Goal: Task Accomplishment & Management: Use online tool/utility

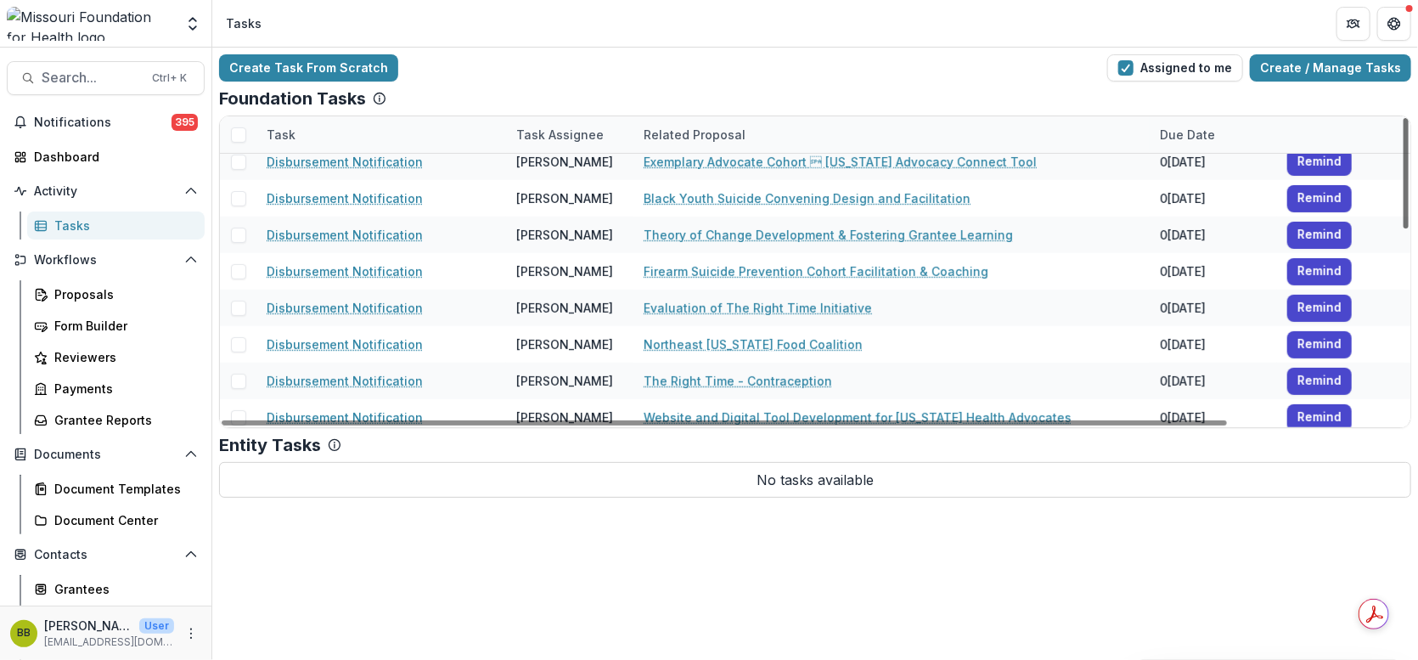
scroll to position [529, 0]
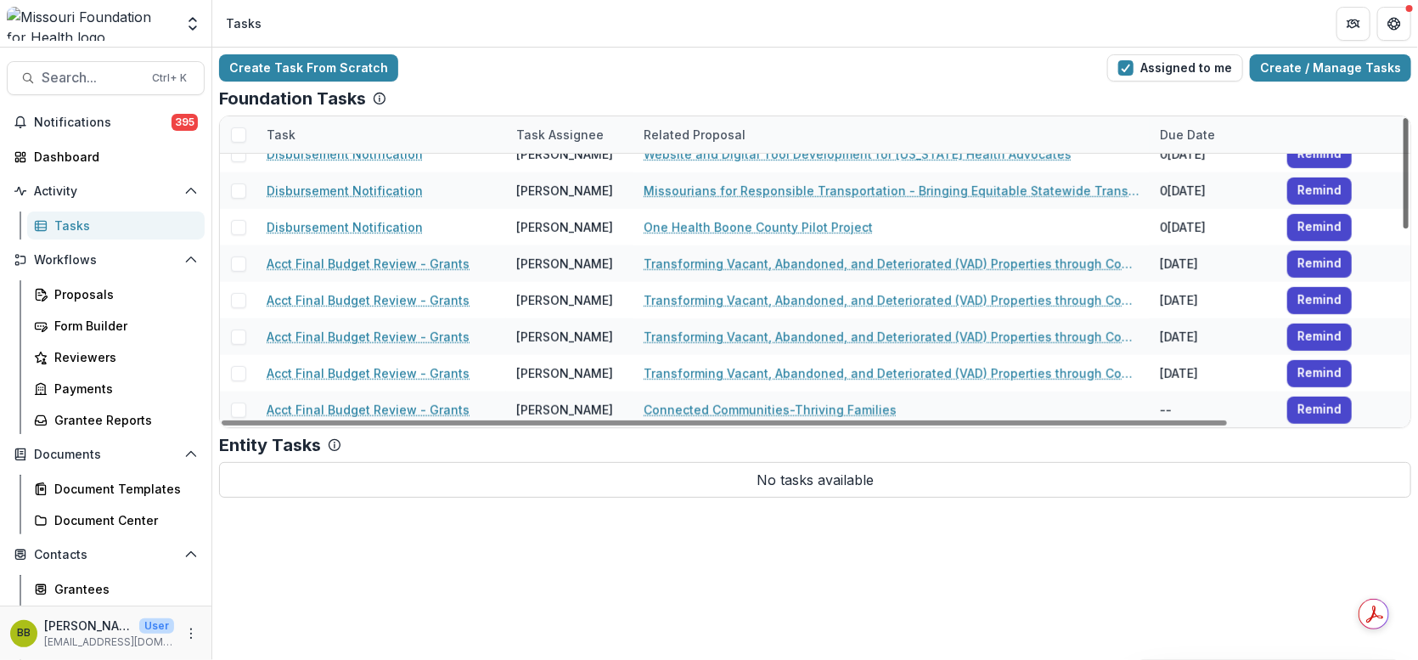
drag, startPoint x: 1404, startPoint y: 146, endPoint x: 1416, endPoint y: 436, distance: 290.6
click at [1408, 228] on div at bounding box center [1405, 173] width 5 height 110
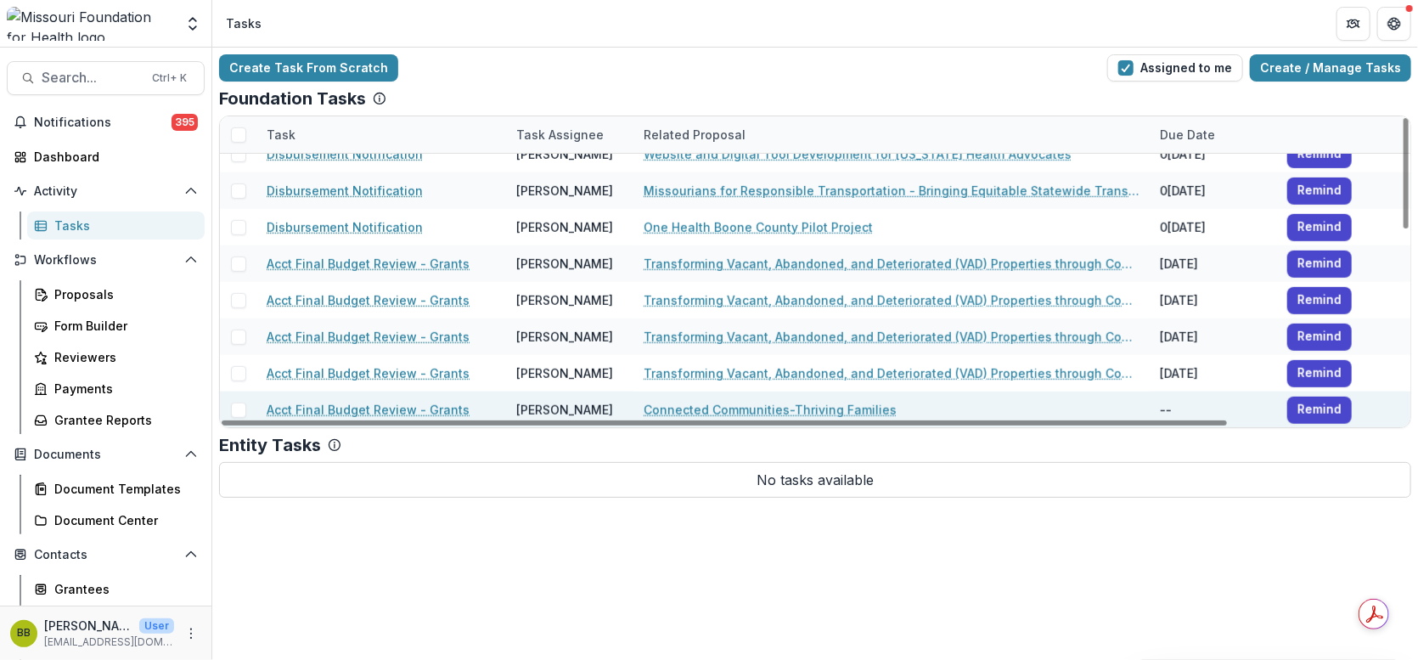
click at [389, 408] on link "Acct Final Budget Review - Grants" at bounding box center [368, 410] width 203 height 18
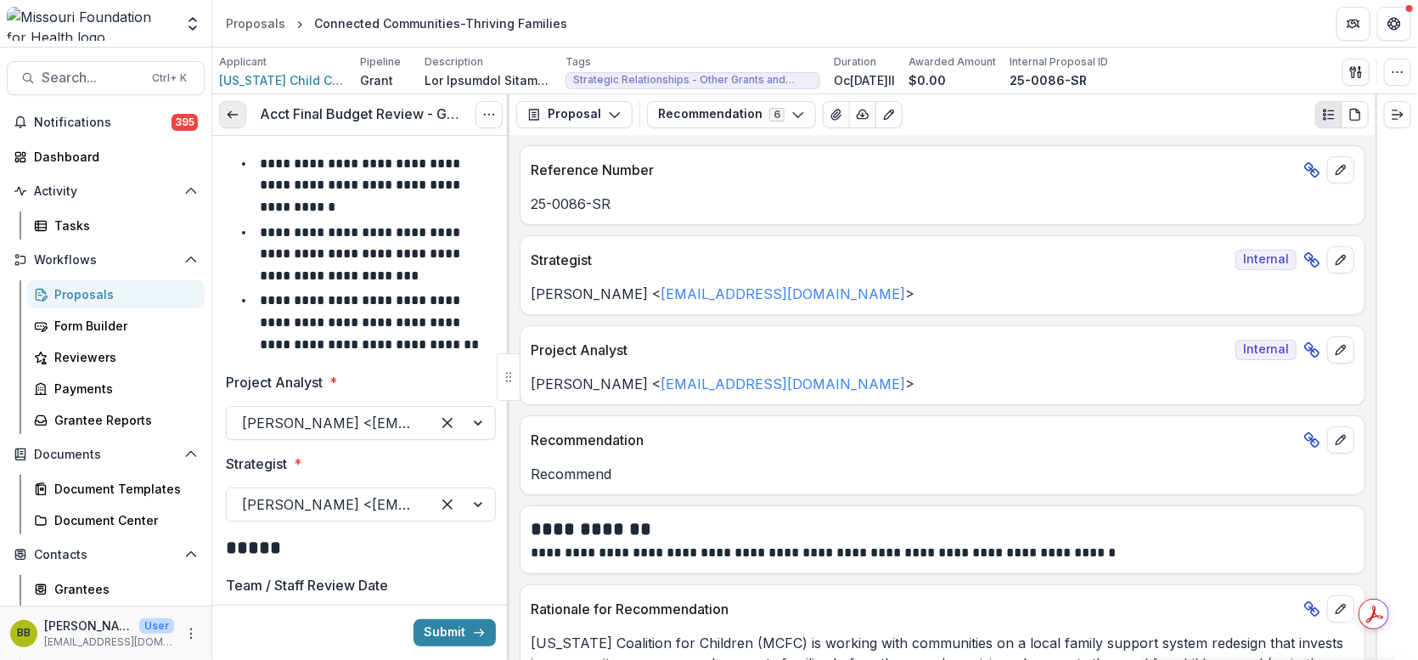
click at [240, 112] on link at bounding box center [232, 114] width 27 height 27
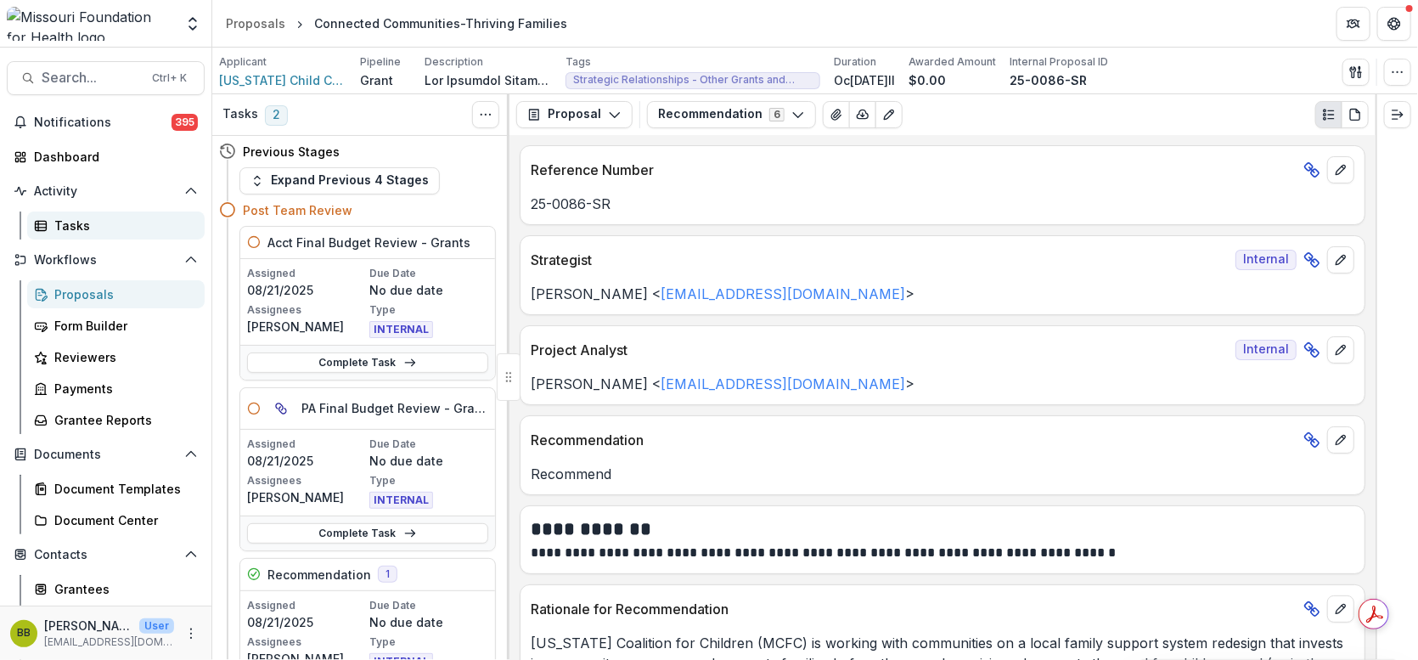
click at [85, 233] on div "Tasks" at bounding box center [122, 225] width 137 height 18
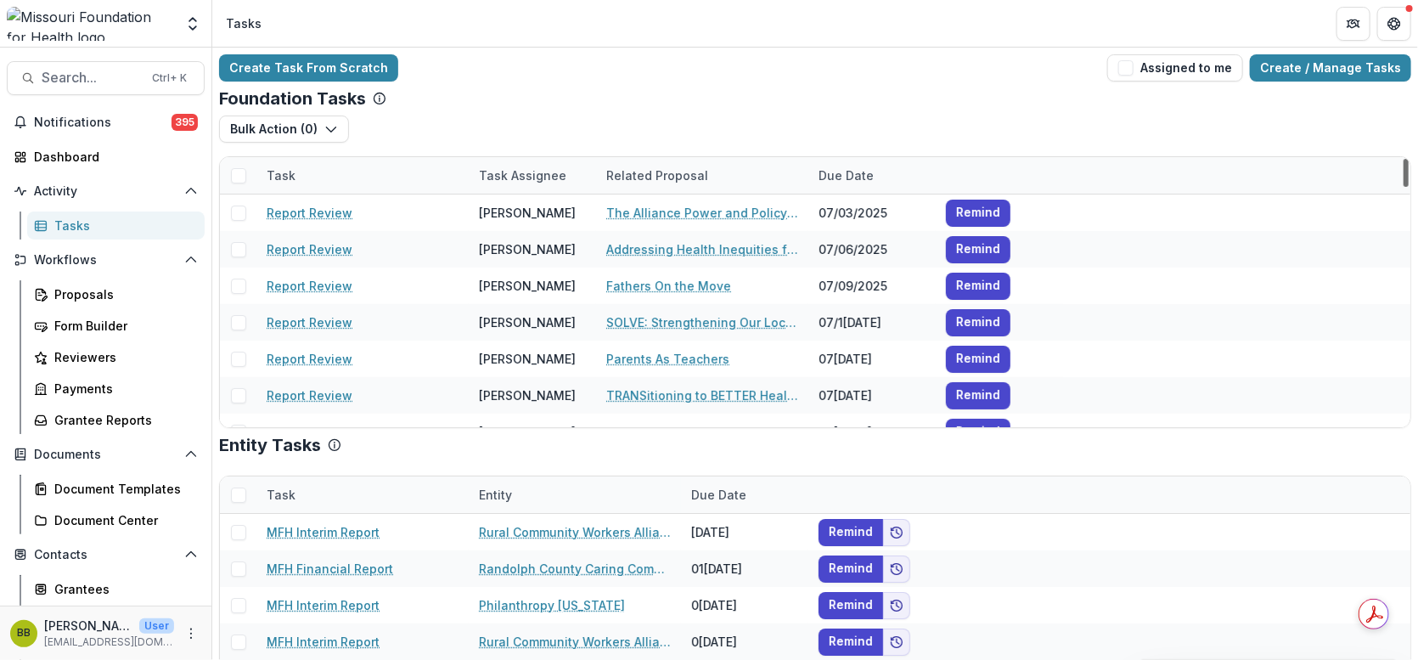
drag, startPoint x: 1405, startPoint y: 174, endPoint x: 1397, endPoint y: 127, distance: 48.2
click at [1403, 159] on div at bounding box center [1405, 173] width 5 height 28
click at [1132, 57] on button "Assigned to me" at bounding box center [1175, 67] width 136 height 27
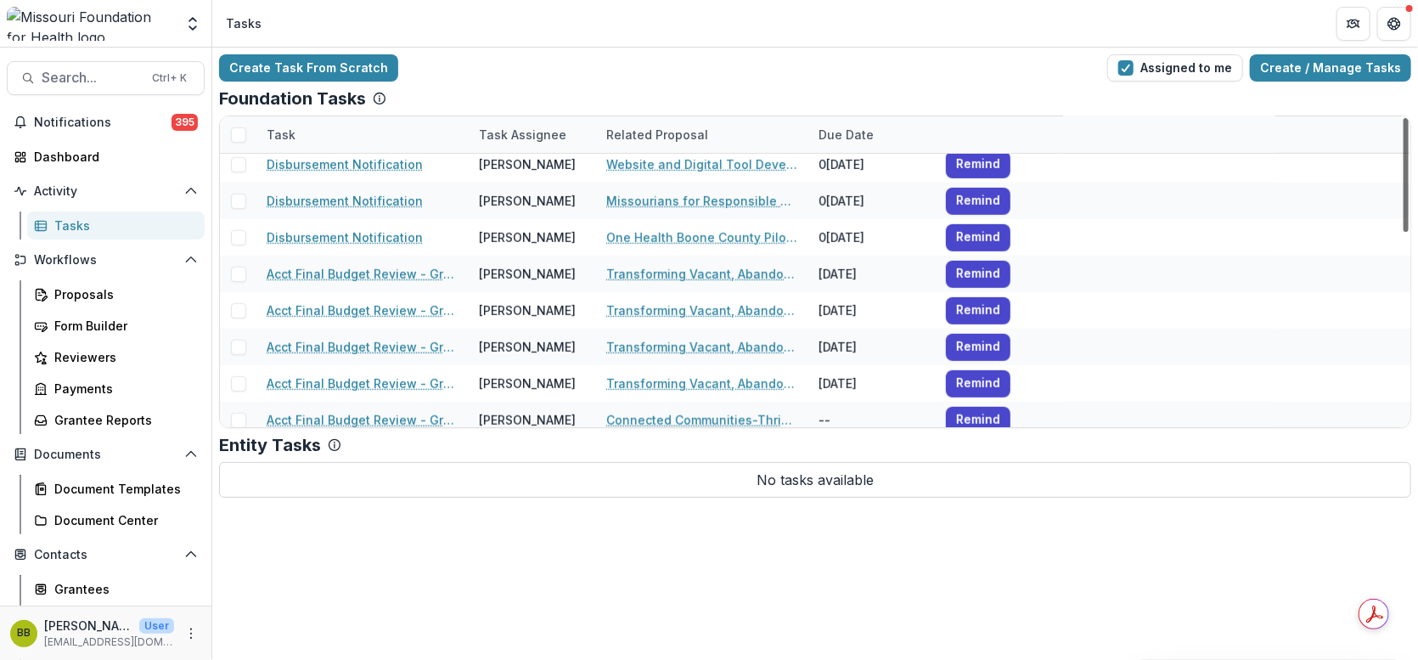
scroll to position [529, 0]
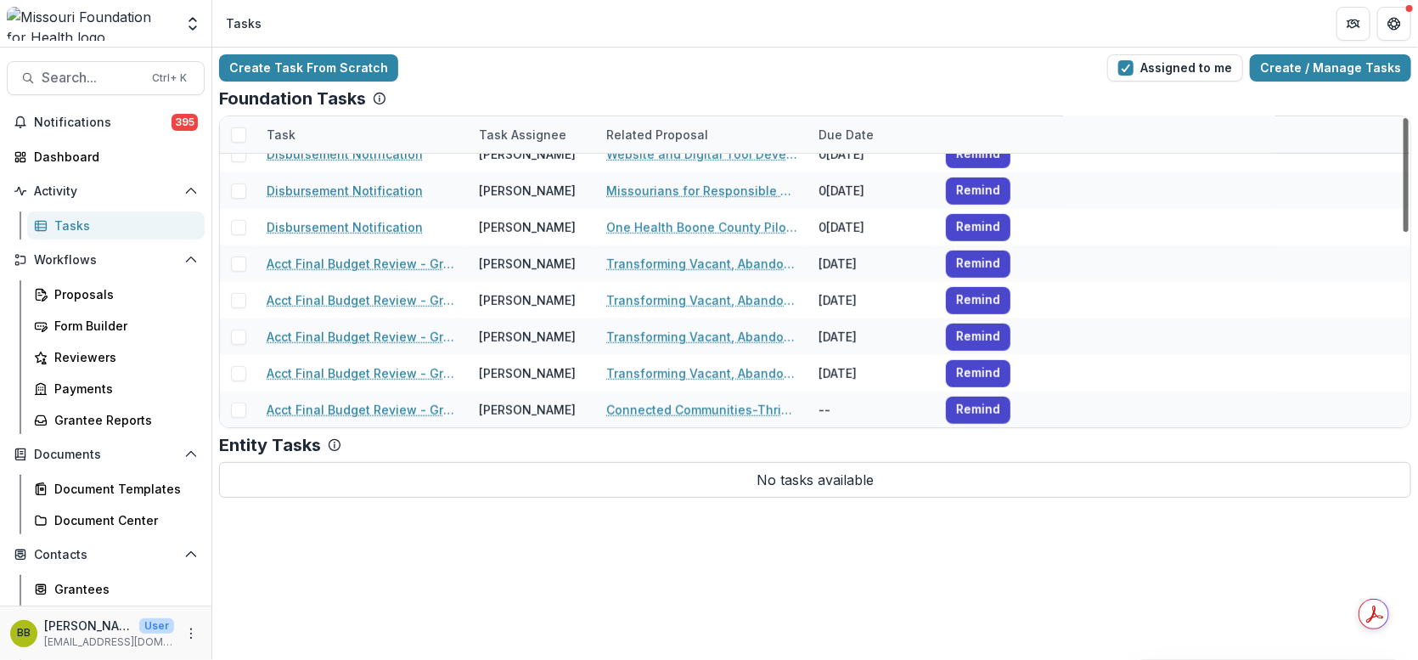
drag, startPoint x: 1405, startPoint y: 161, endPoint x: 1416, endPoint y: 370, distance: 209.1
click at [1408, 232] on div at bounding box center [1405, 175] width 5 height 114
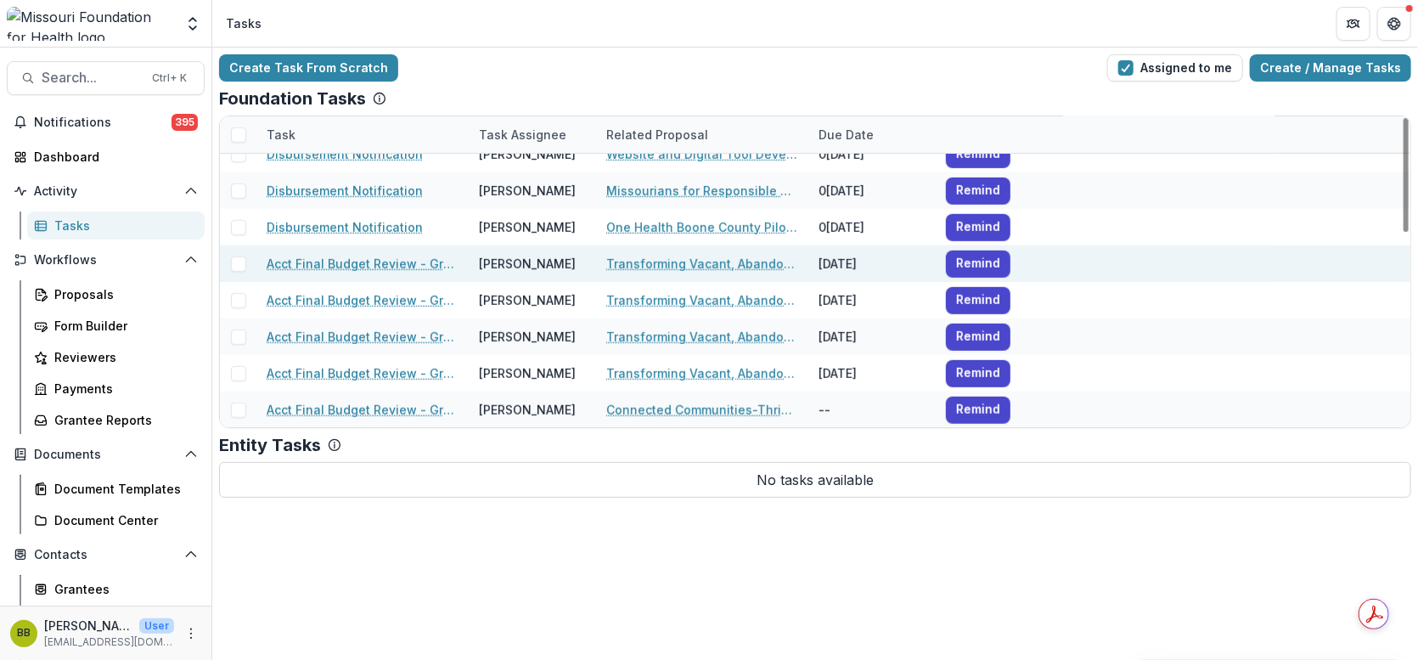
click at [417, 264] on link "Acct Final Budget Review - Grants" at bounding box center [363, 264] width 192 height 18
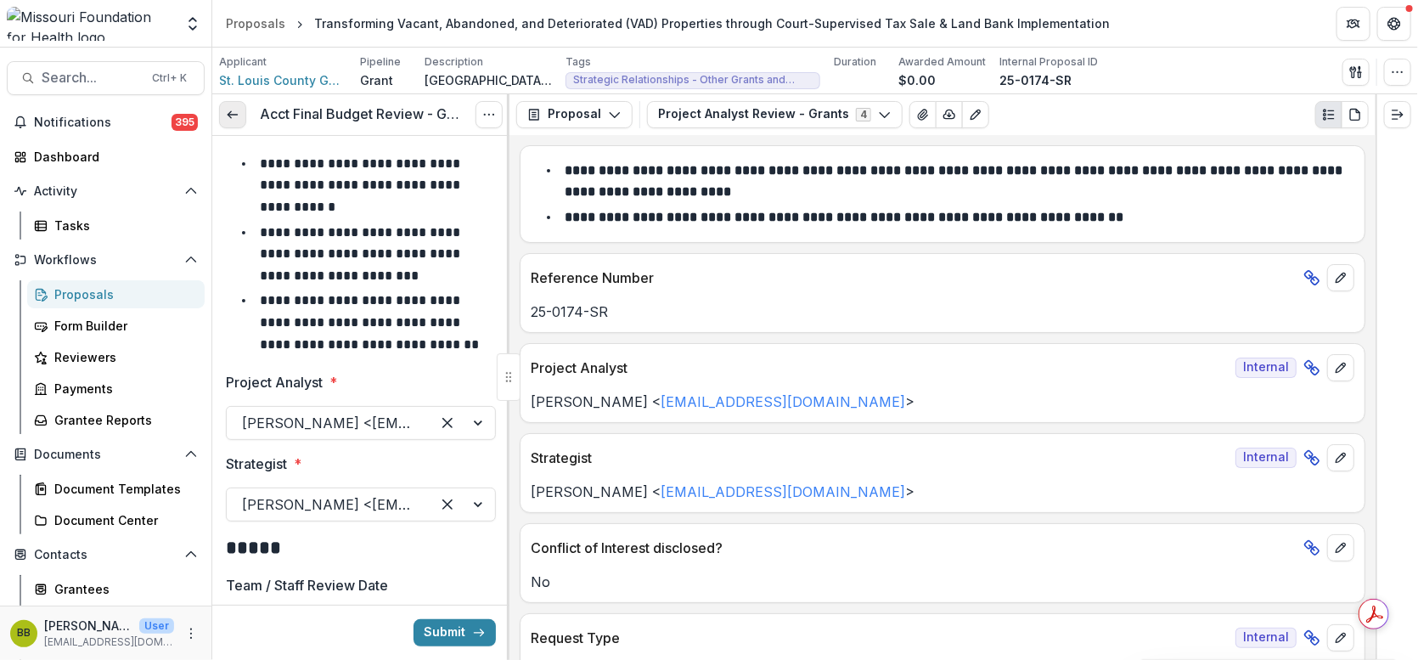
click at [241, 114] on link at bounding box center [232, 114] width 27 height 27
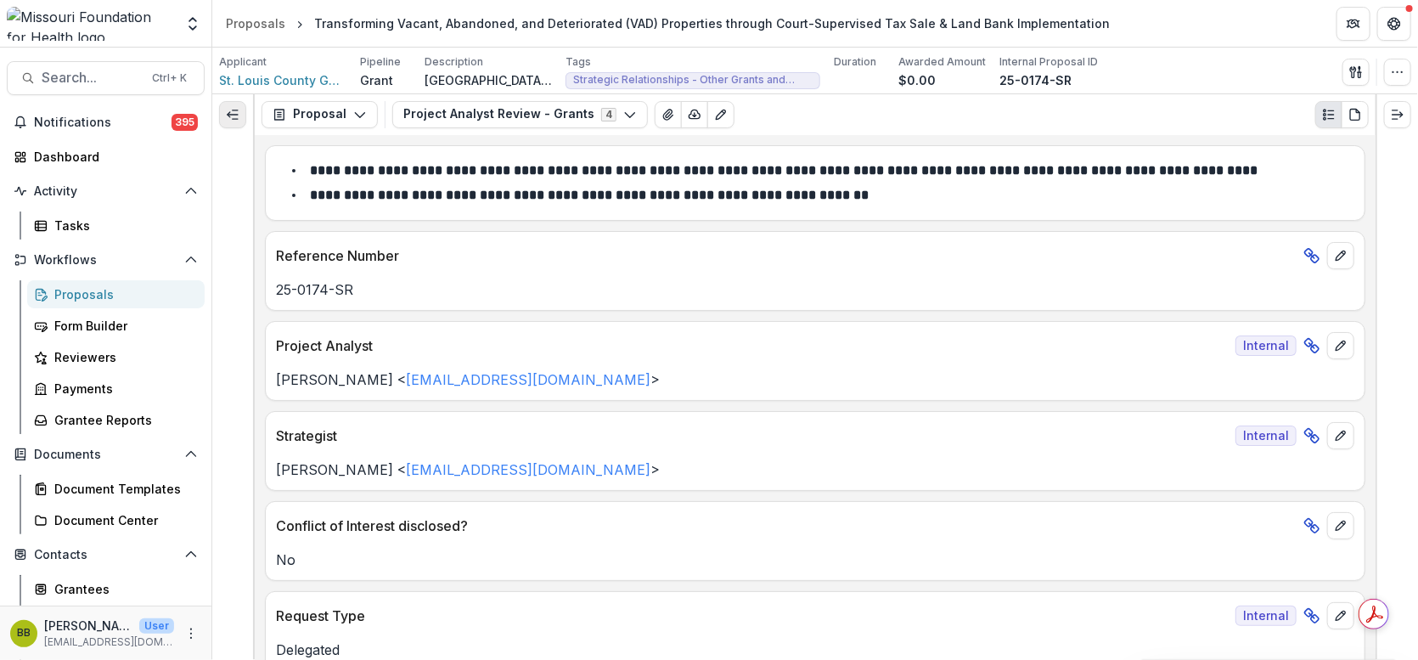
click at [229, 115] on line "Expand left" at bounding box center [233, 115] width 10 height 0
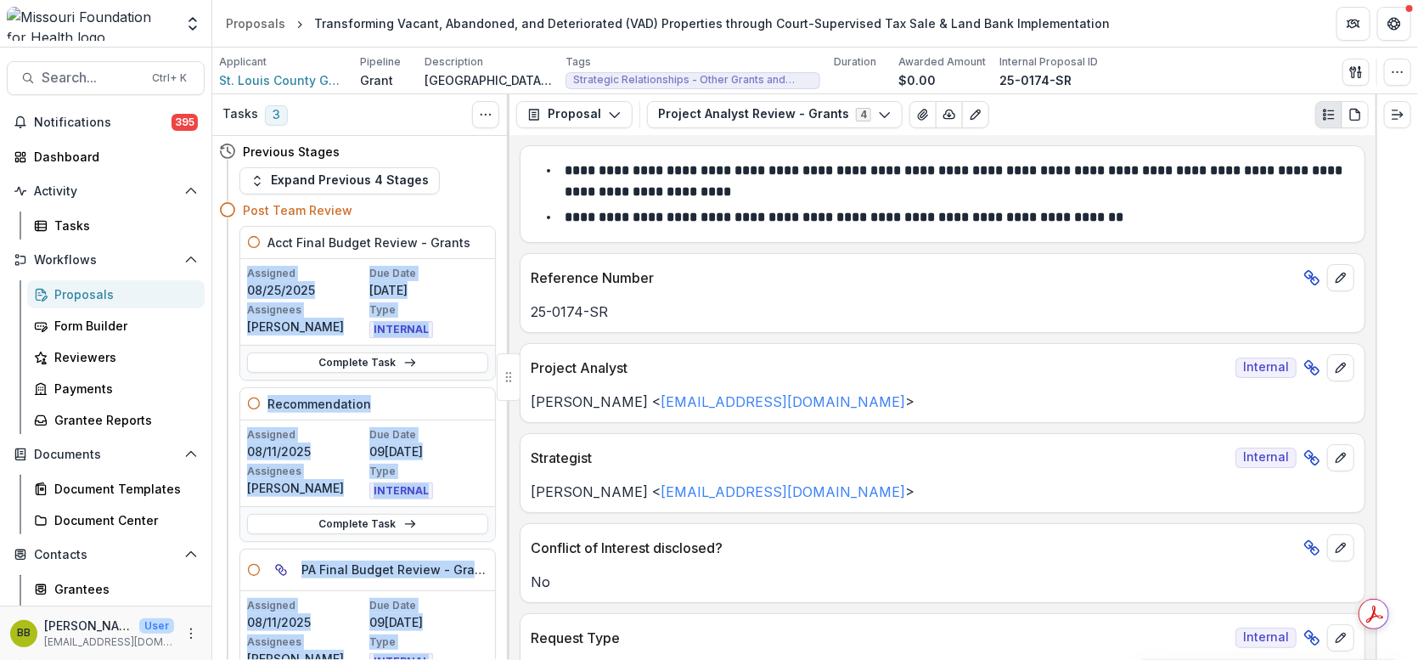
drag, startPoint x: 503, startPoint y: 233, endPoint x: 508, endPoint y: 286, distance: 52.9
click at [508, 286] on div "Tasks 3 Show Cancelled Tasks Previous Stages Expand Previous 4 Stages Post Team…" at bounding box center [360, 376] width 297 height 565
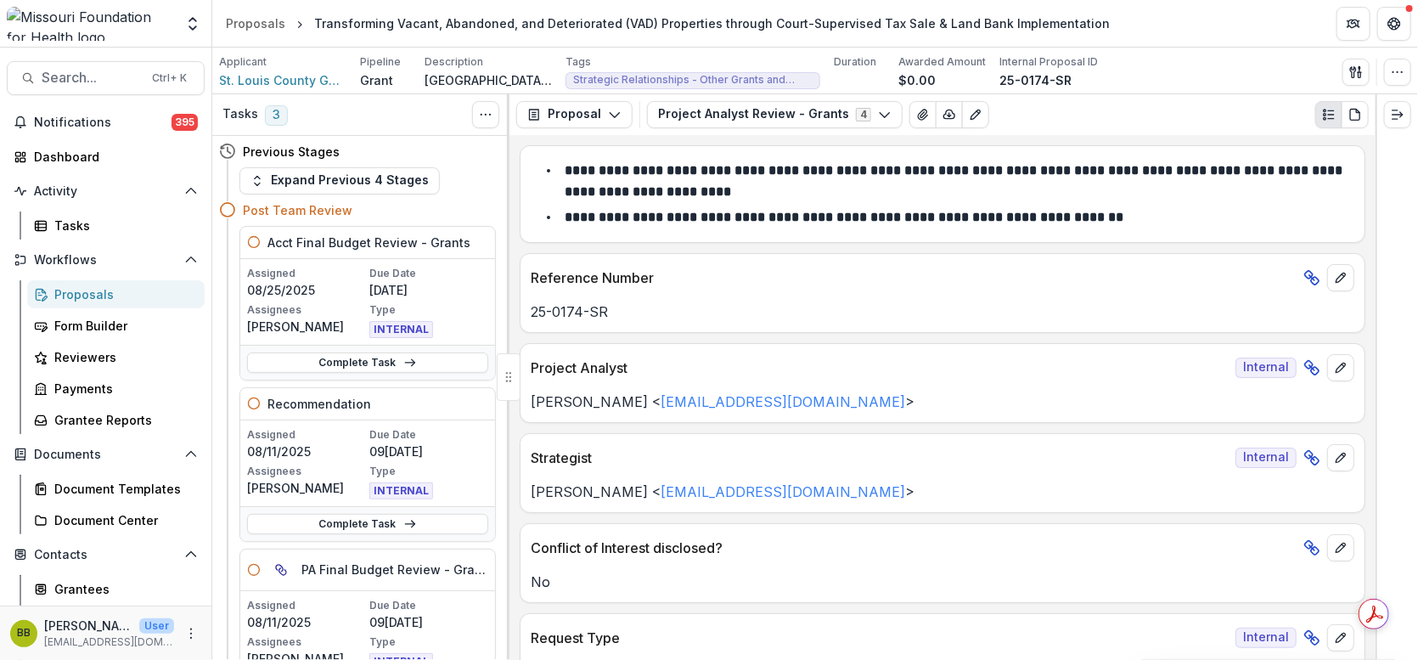
click at [449, 166] on div "Previous Stages" at bounding box center [357, 151] width 277 height 31
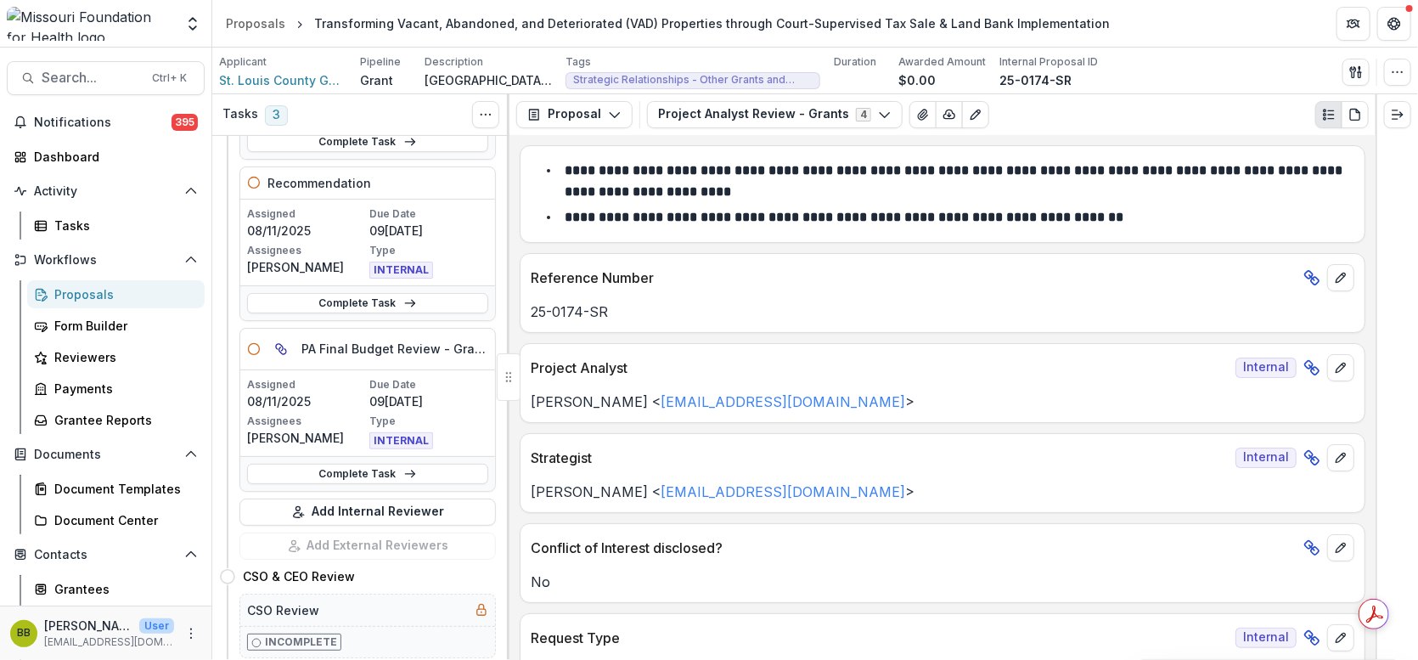
scroll to position [222, 0]
click at [432, 355] on div "PA Final Budget Review - Grants" at bounding box center [367, 348] width 255 height 42
